Goal: Task Accomplishment & Management: Manage account settings

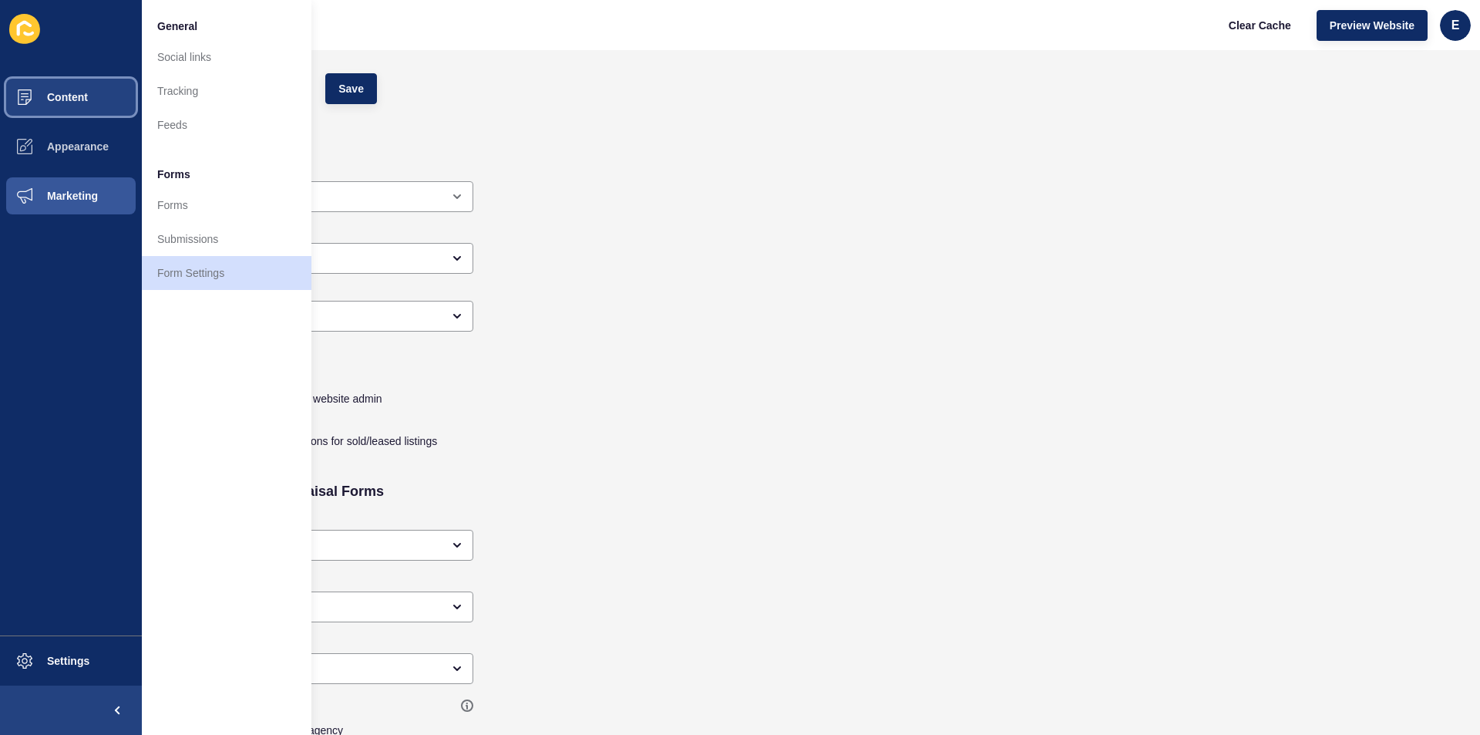
click at [65, 95] on span "Content" at bounding box center [43, 97] width 90 height 12
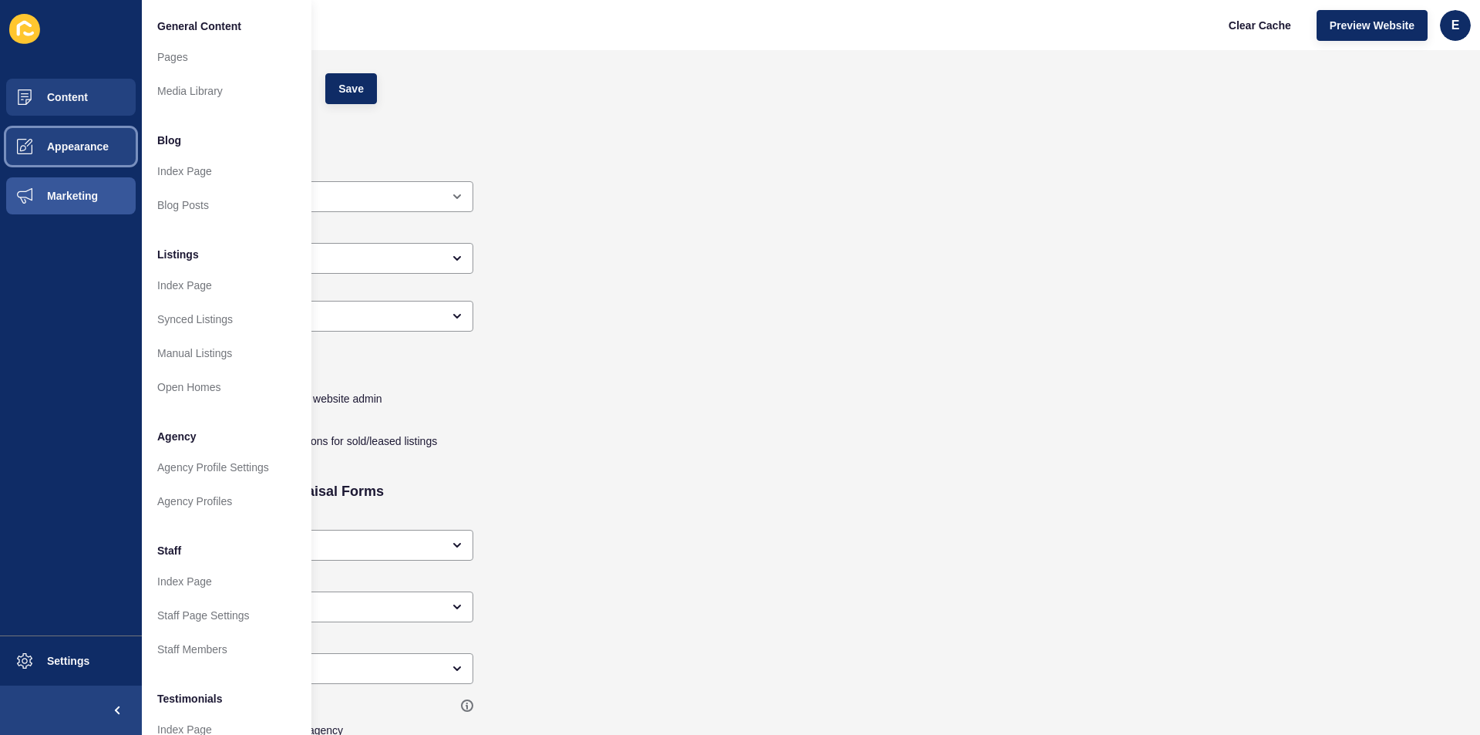
click at [73, 140] on button "Appearance" at bounding box center [71, 146] width 142 height 49
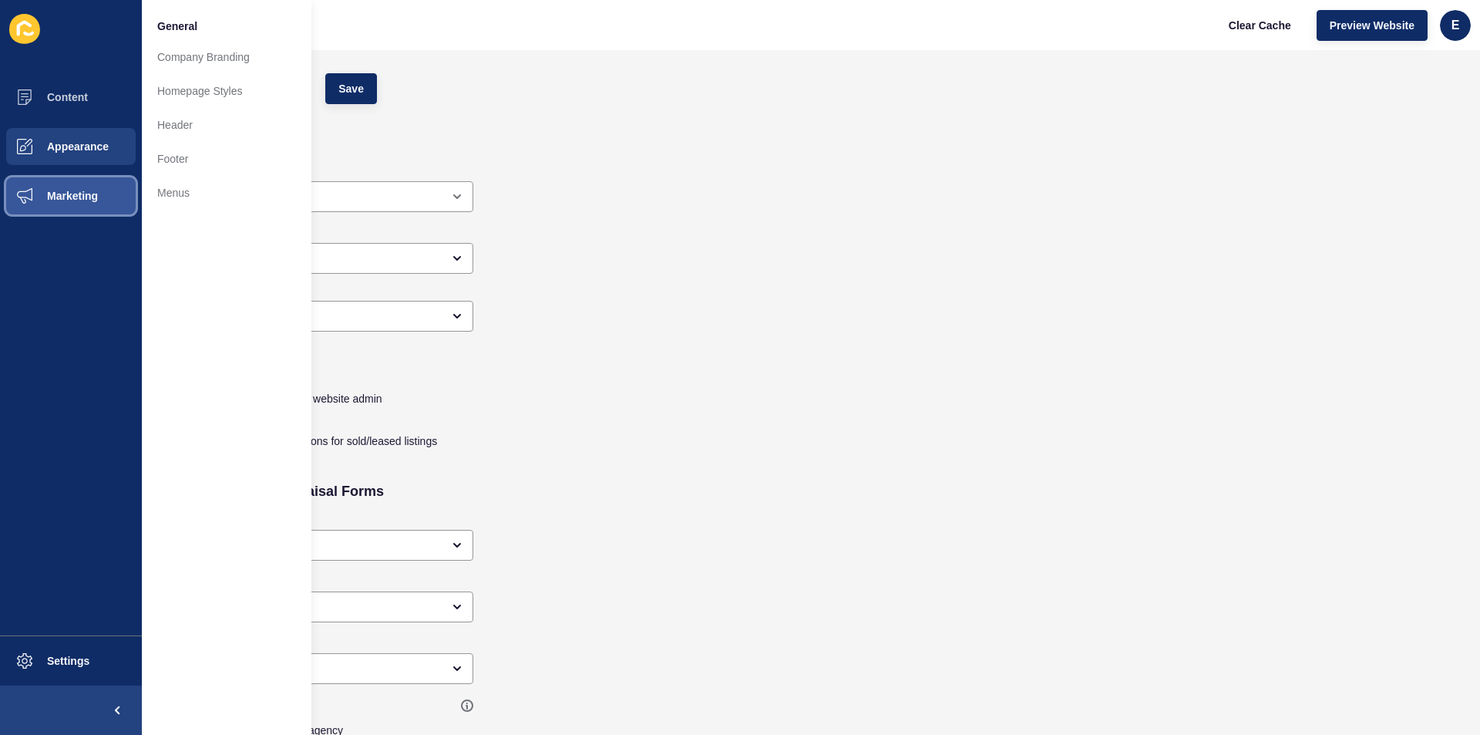
click at [99, 198] on button "Marketing" at bounding box center [71, 195] width 142 height 49
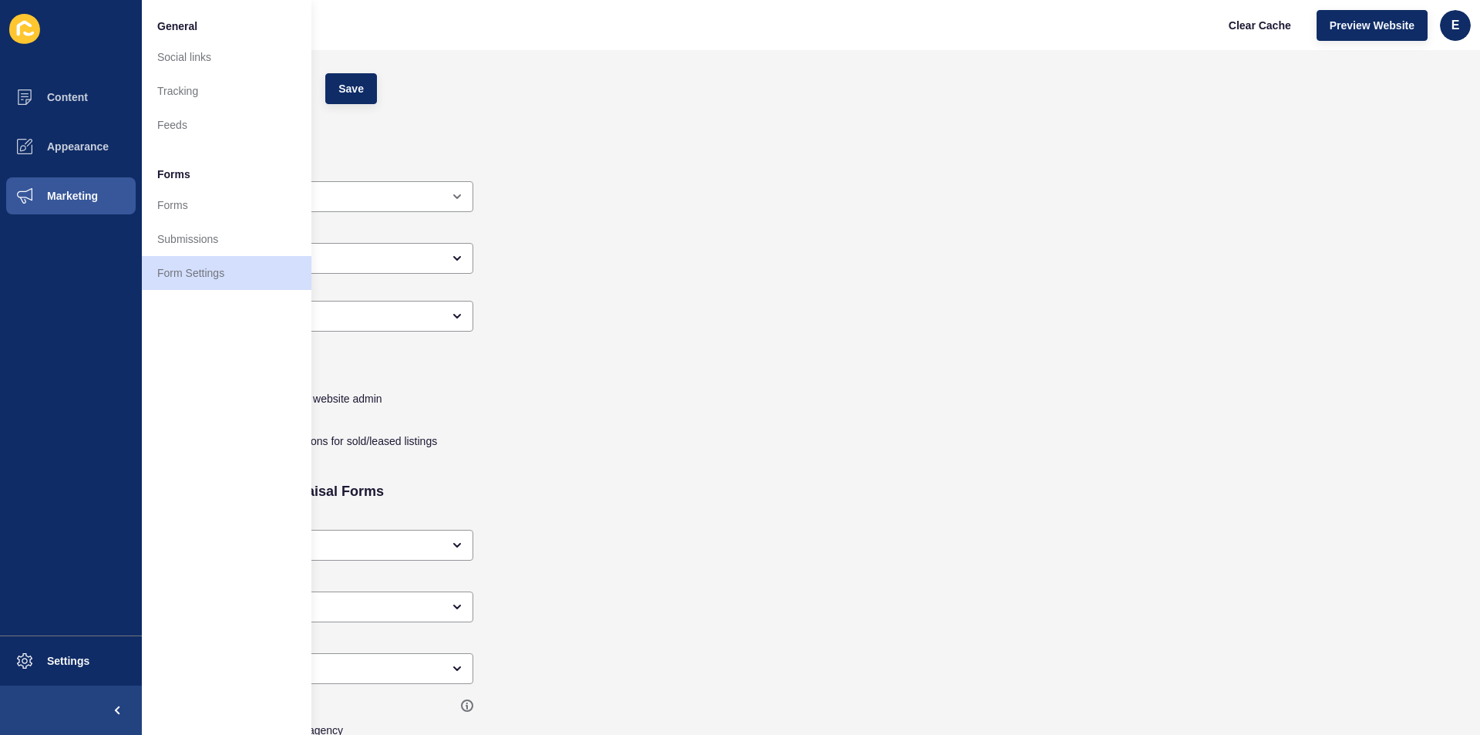
click at [712, 460] on div "Hide enquiry form and buttons for sold/leased listings" at bounding box center [680, 439] width 1046 height 42
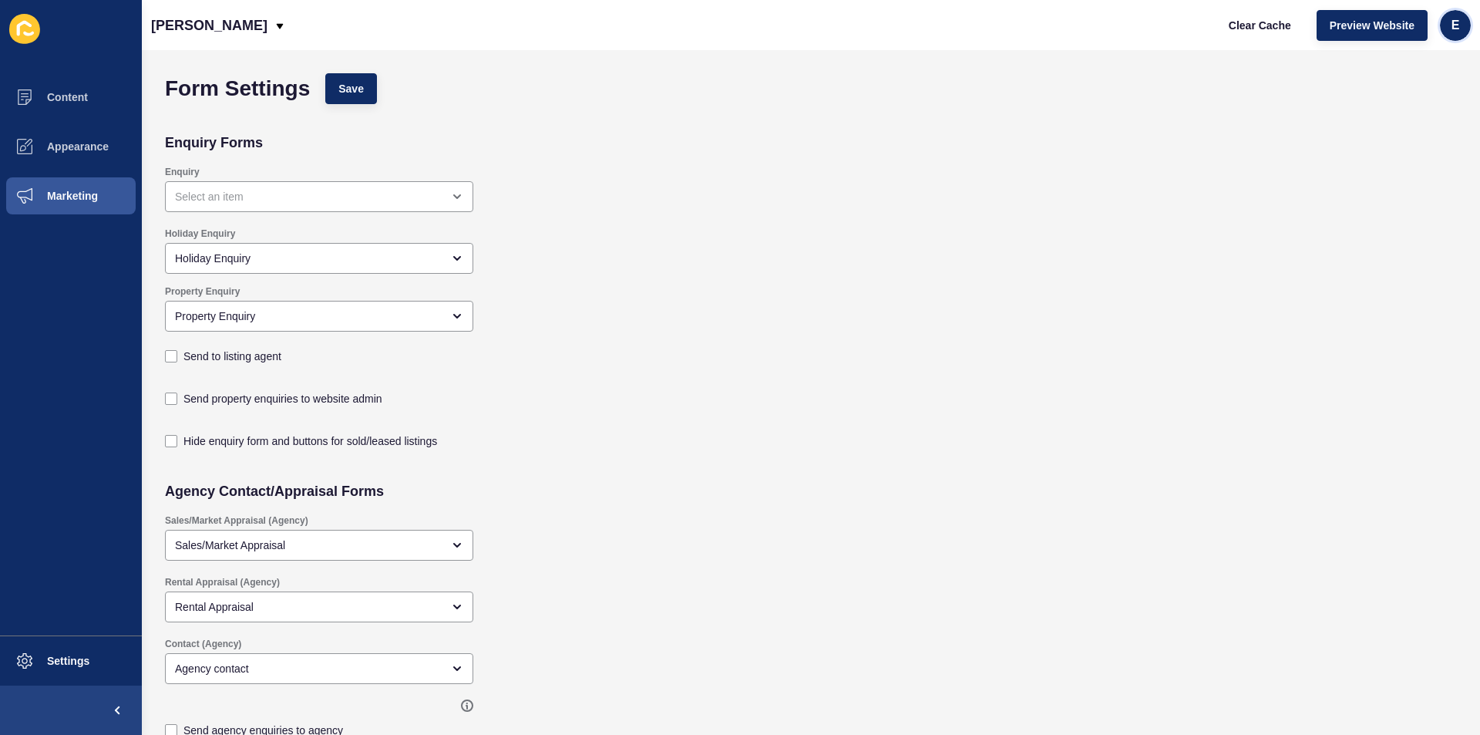
click at [1454, 22] on span "e" at bounding box center [1456, 25] width 8 height 15
click at [1402, 56] on link "edward.thomas" at bounding box center [1465, 61] width 205 height 34
click at [1354, 22] on span "Preview Website" at bounding box center [1372, 25] width 85 height 15
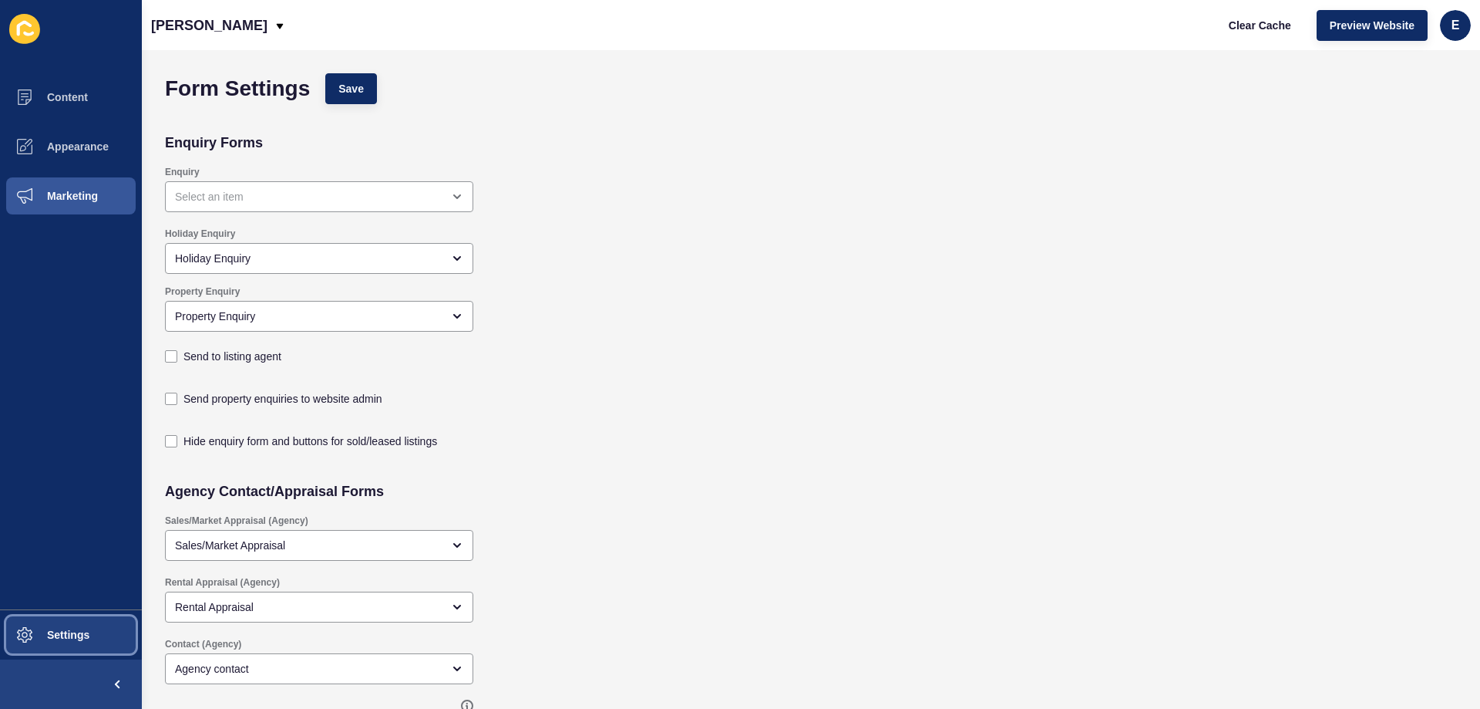
click at [43, 632] on span "Settings" at bounding box center [44, 634] width 92 height 12
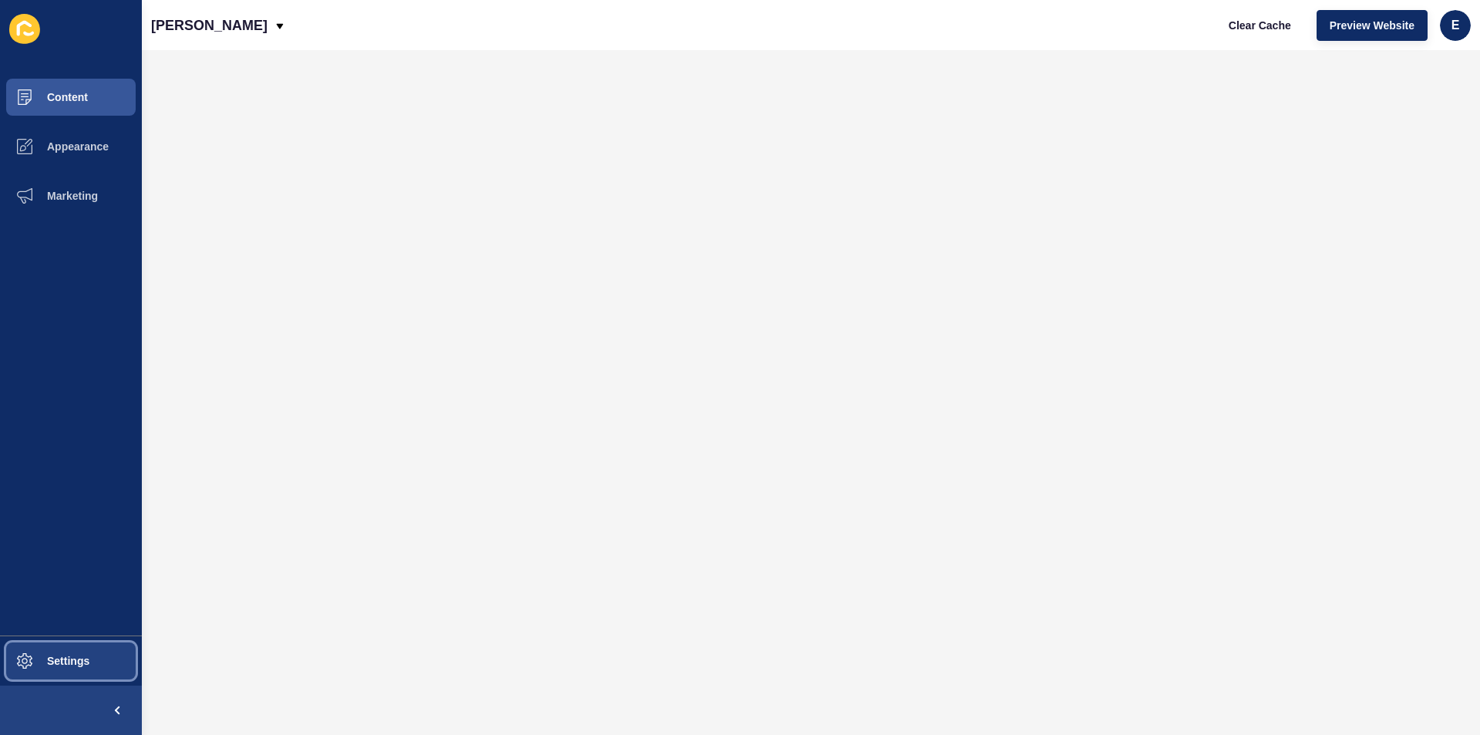
click at [62, 656] on span "Settings" at bounding box center [44, 661] width 92 height 12
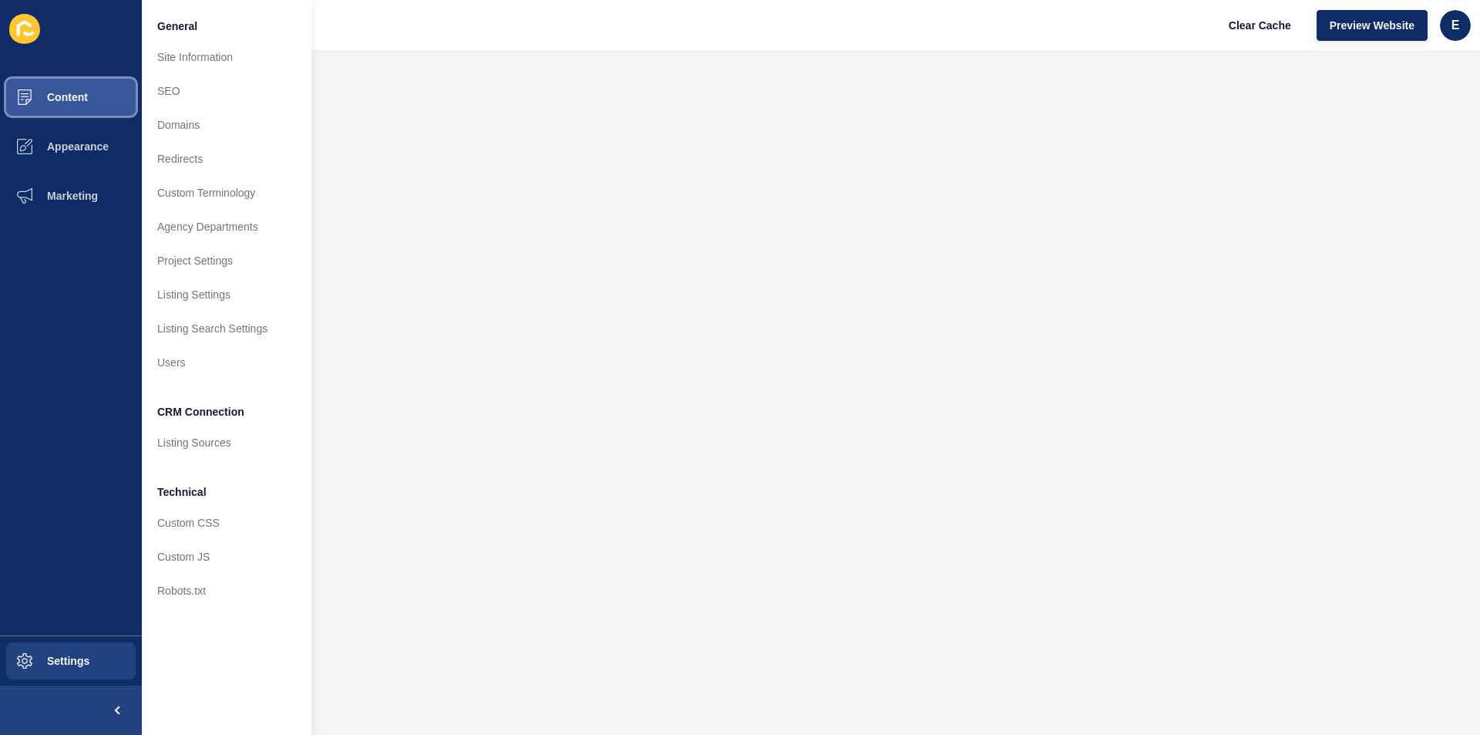
click at [89, 82] on button "Content" at bounding box center [71, 96] width 142 height 49
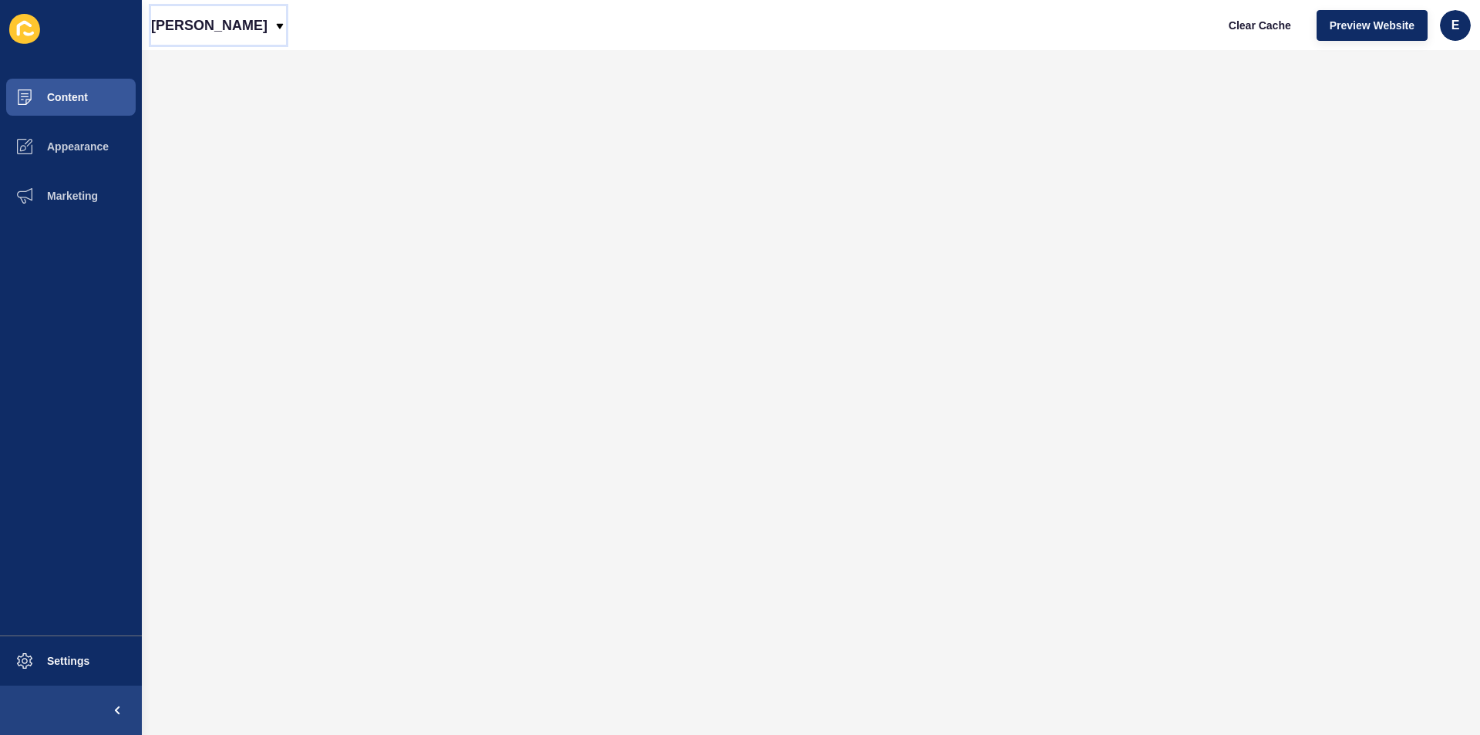
click at [275, 22] on icon at bounding box center [280, 26] width 12 height 12
click at [274, 24] on icon at bounding box center [280, 26] width 12 height 12
click at [219, 67] on div "Back to website list" at bounding box center [218, 71] width 110 height 28
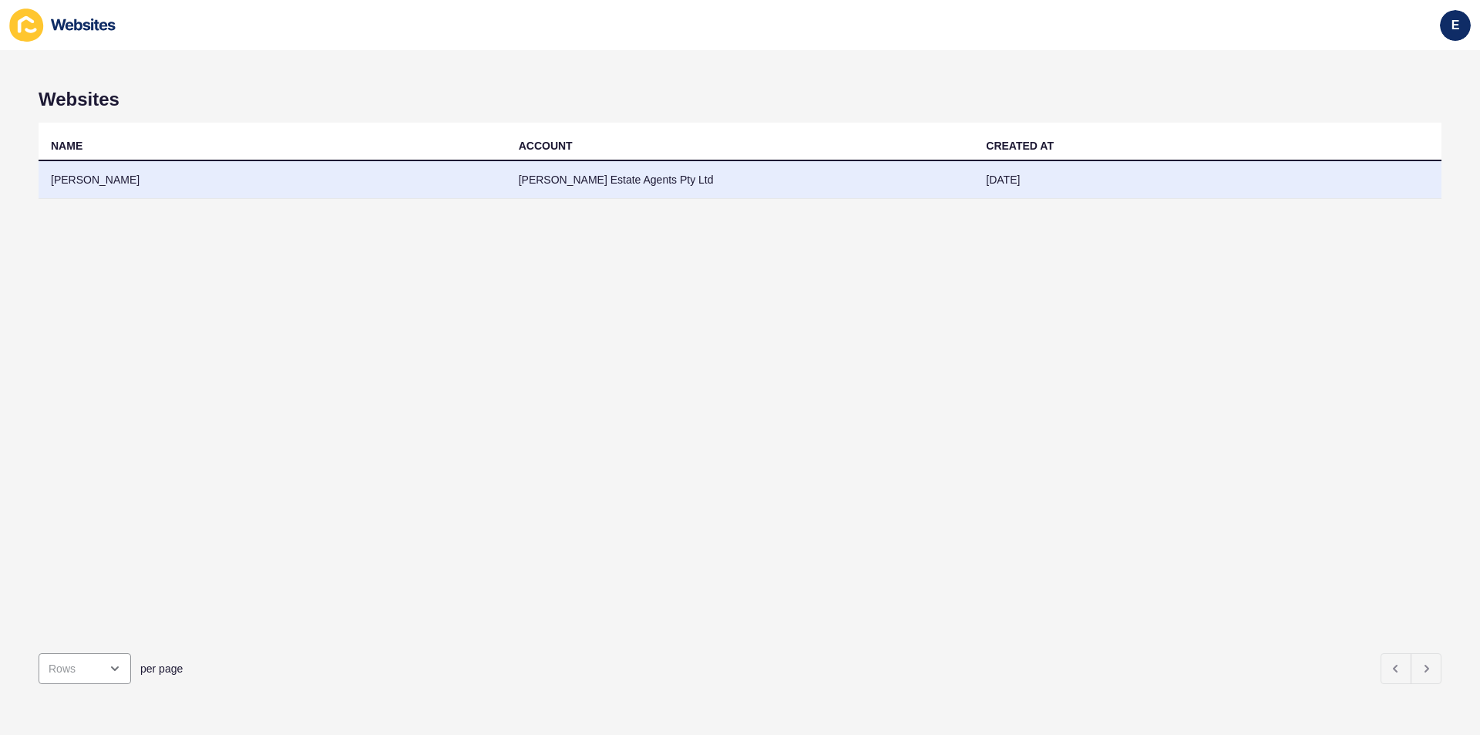
click at [585, 173] on td "[PERSON_NAME] Estate Agents Pty Ltd" at bounding box center [741, 180] width 468 height 38
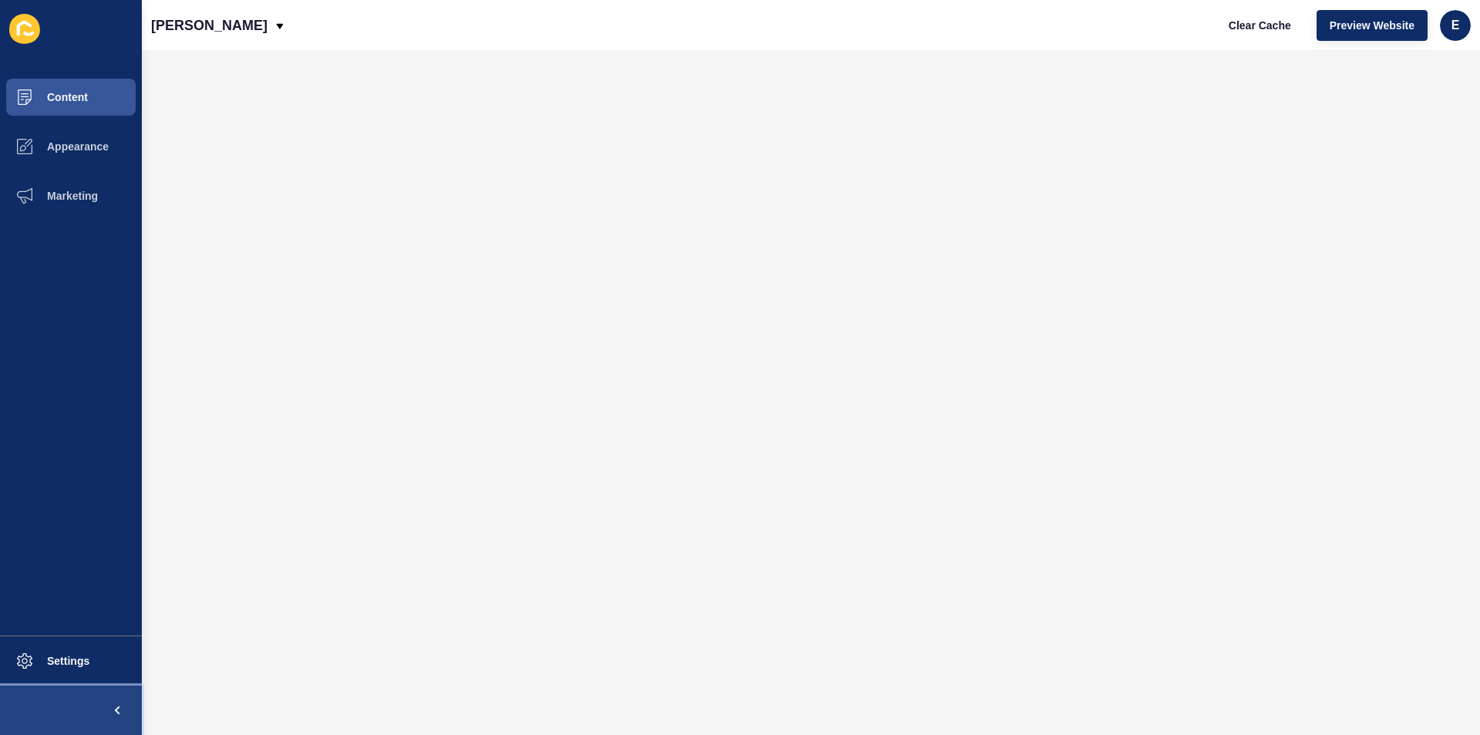
click at [128, 711] on span at bounding box center [117, 709] width 49 height 49
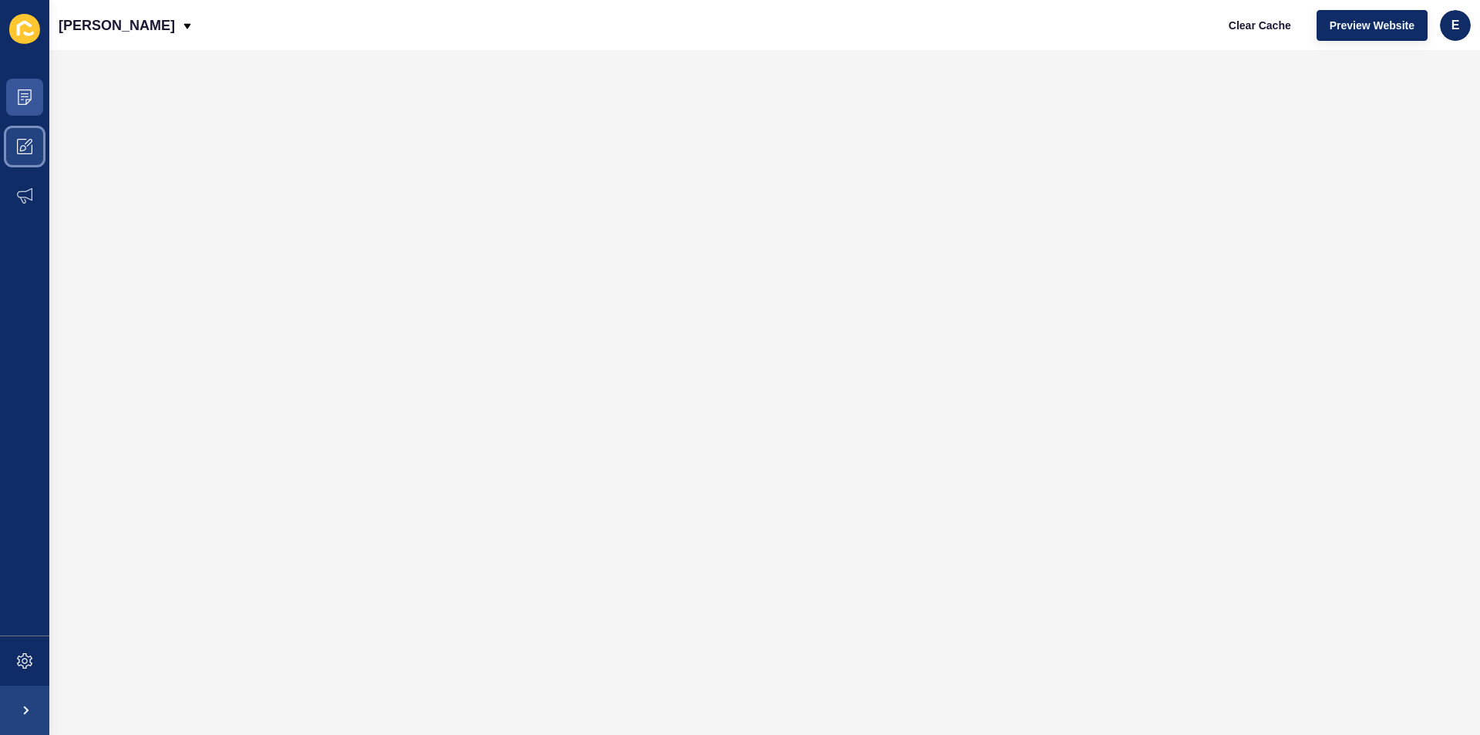
click at [22, 143] on icon at bounding box center [24, 146] width 15 height 15
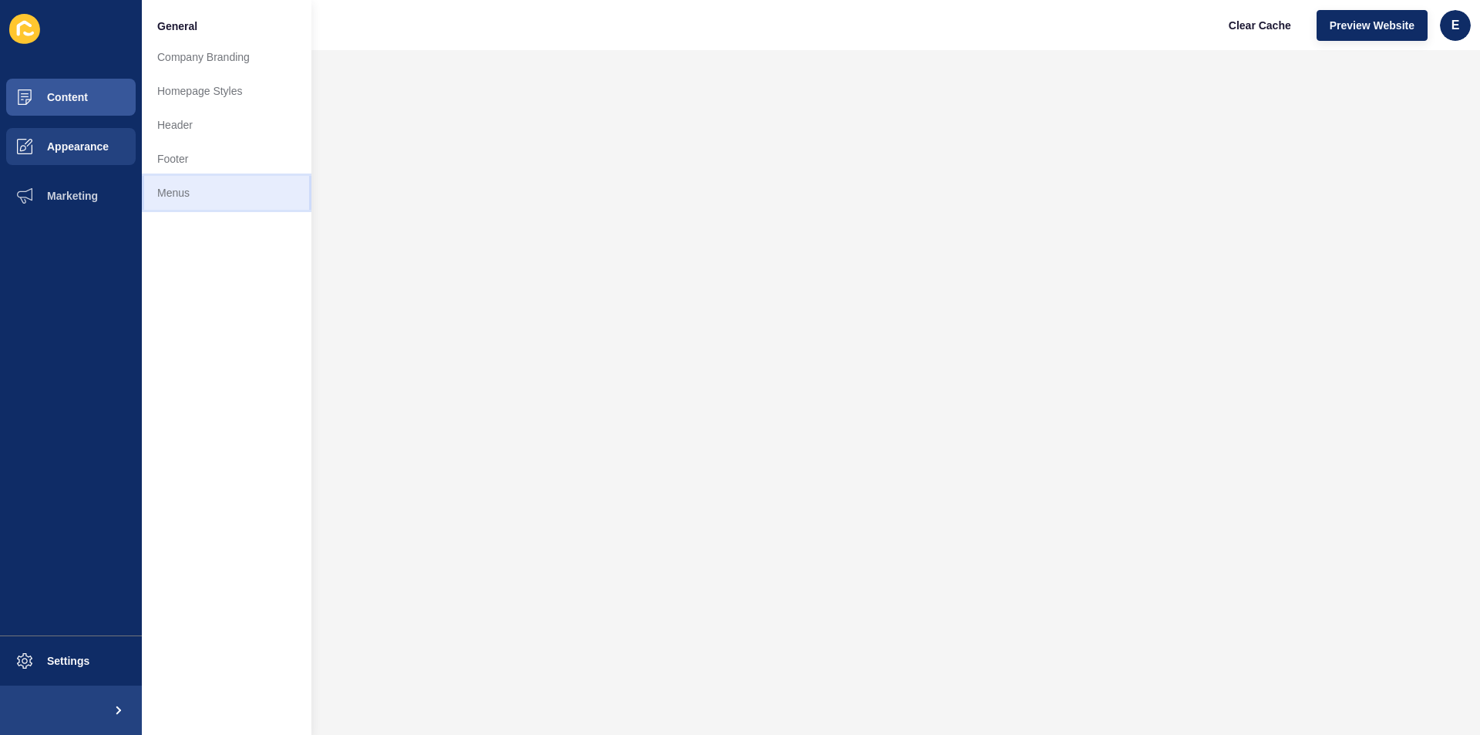
click at [168, 188] on link "Menus" at bounding box center [227, 193] width 170 height 34
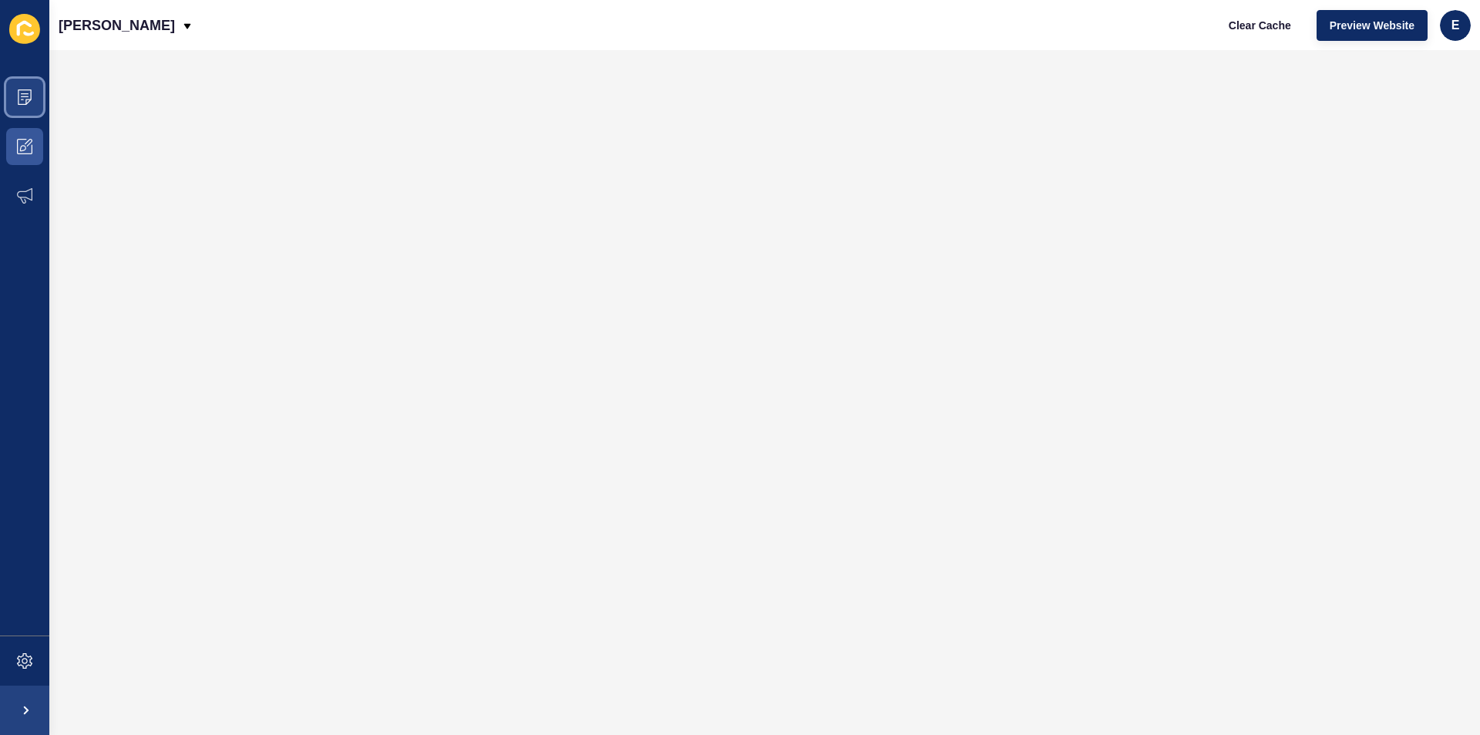
click at [21, 99] on icon at bounding box center [24, 96] width 15 height 15
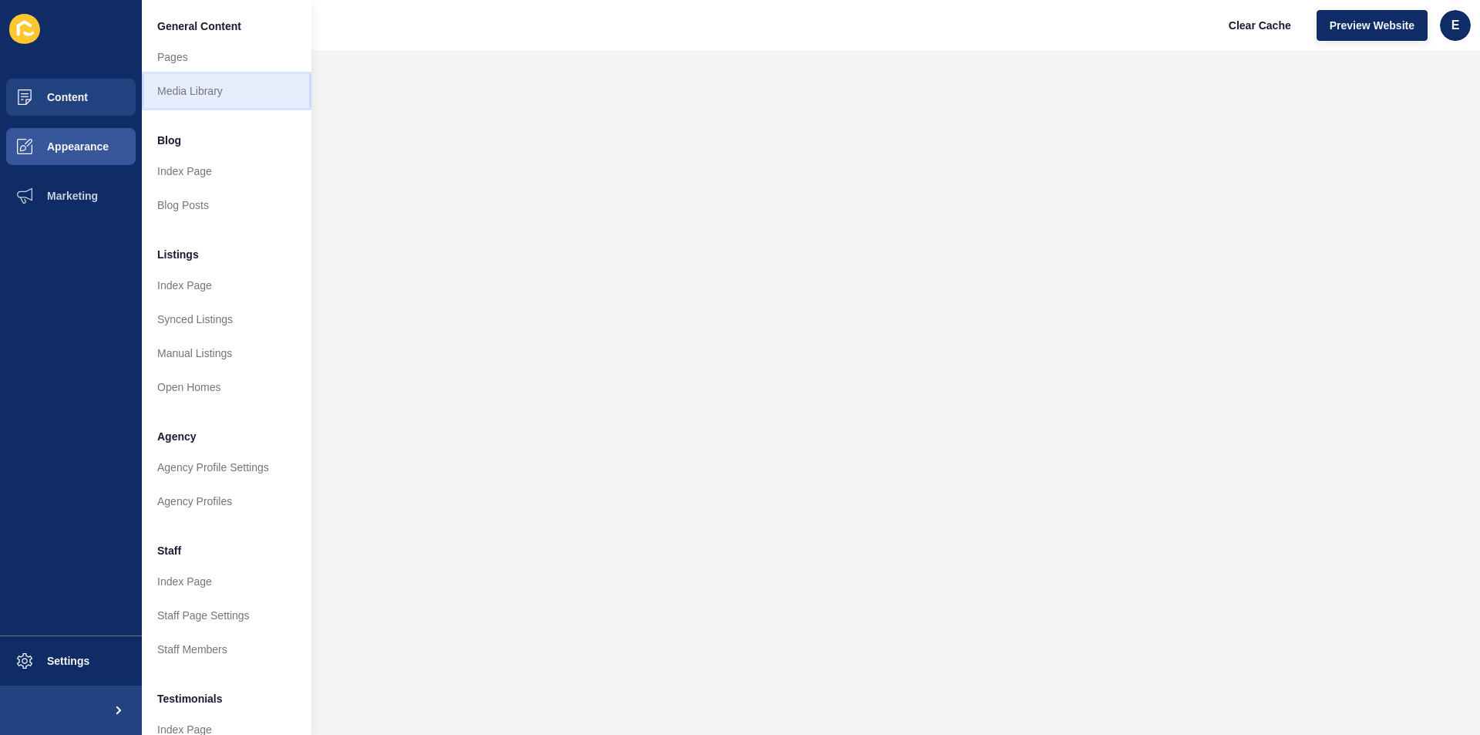
click at [181, 79] on link "Media Library" at bounding box center [227, 91] width 170 height 34
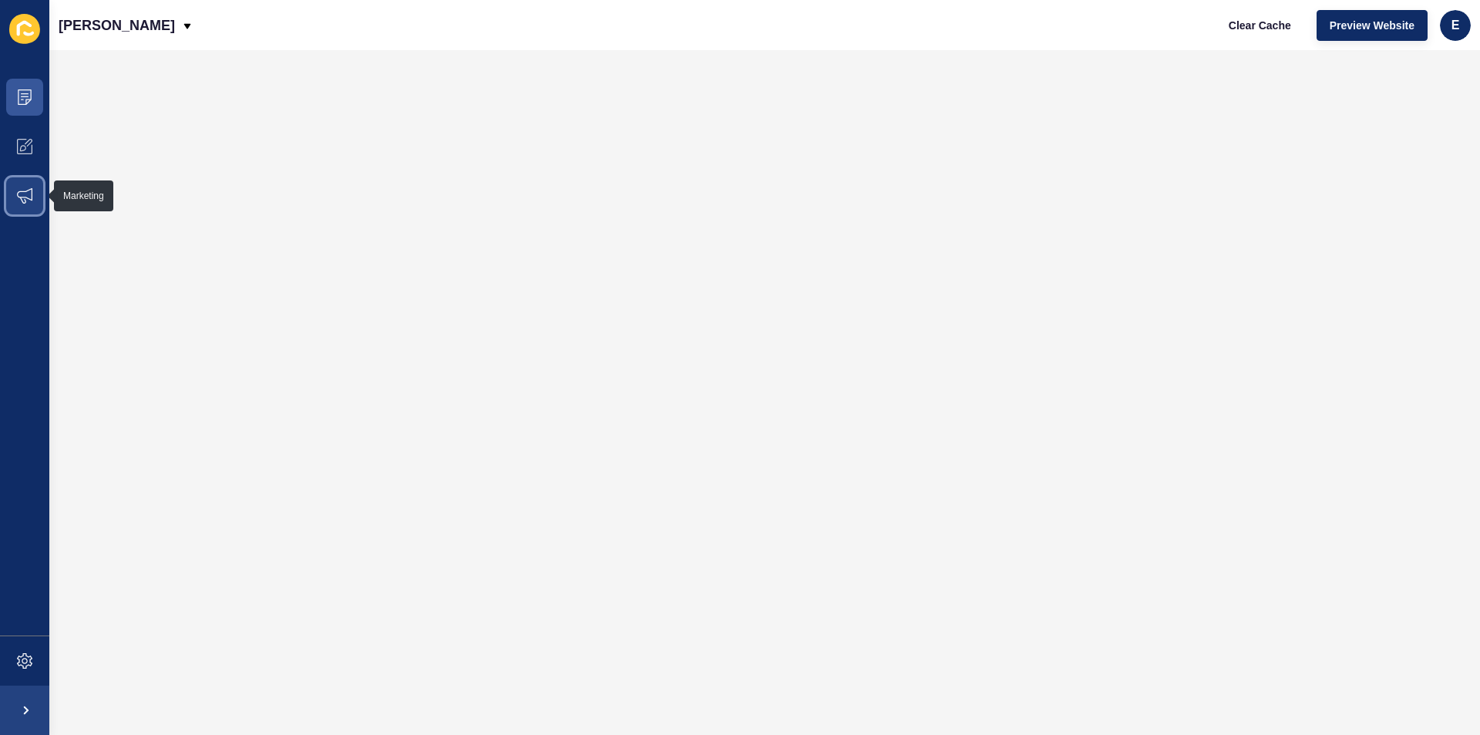
click at [12, 191] on span at bounding box center [24, 195] width 49 height 49
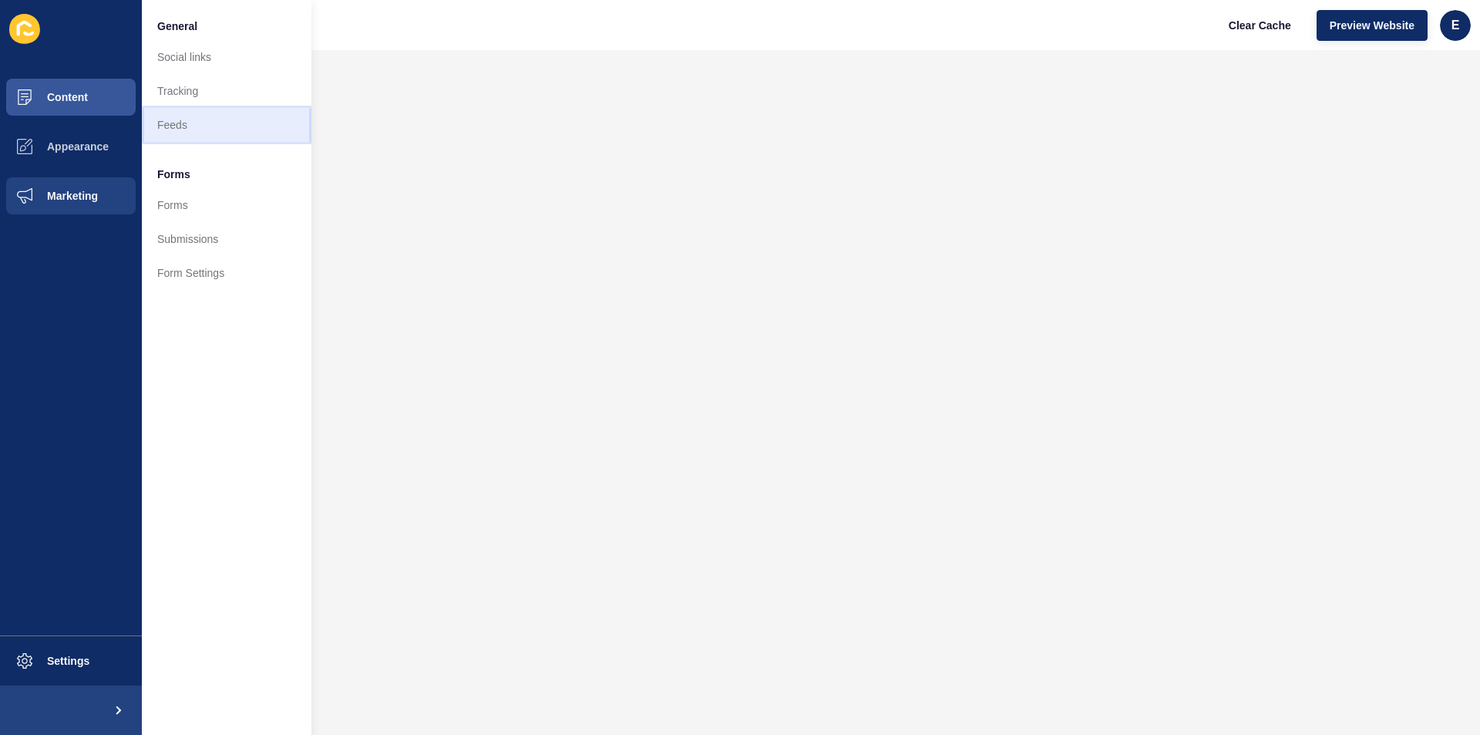
click at [181, 123] on link "Feeds" at bounding box center [227, 125] width 170 height 34
